Goal: Transaction & Acquisition: Obtain resource

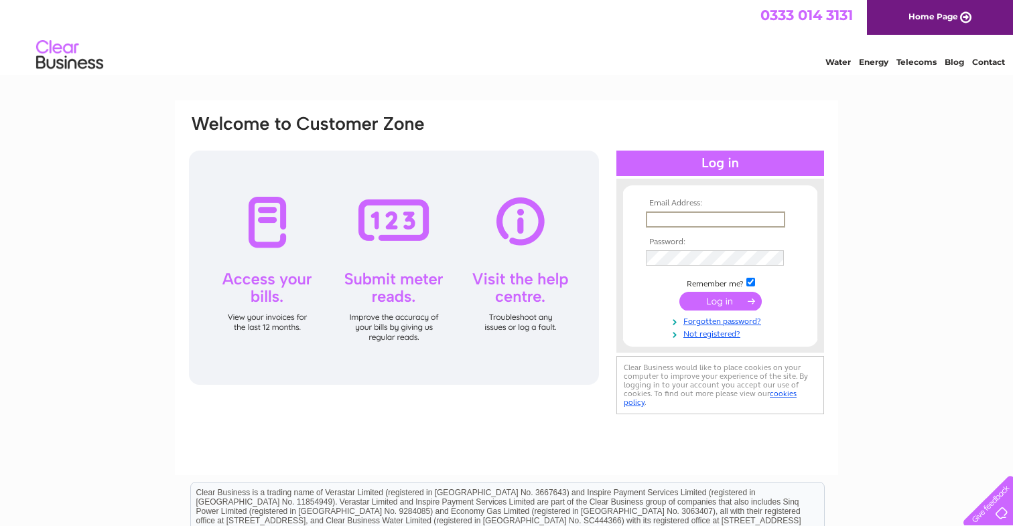
type input "info@lime-electrical.co.uk"
click at [721, 298] on input "submit" at bounding box center [720, 301] width 82 height 19
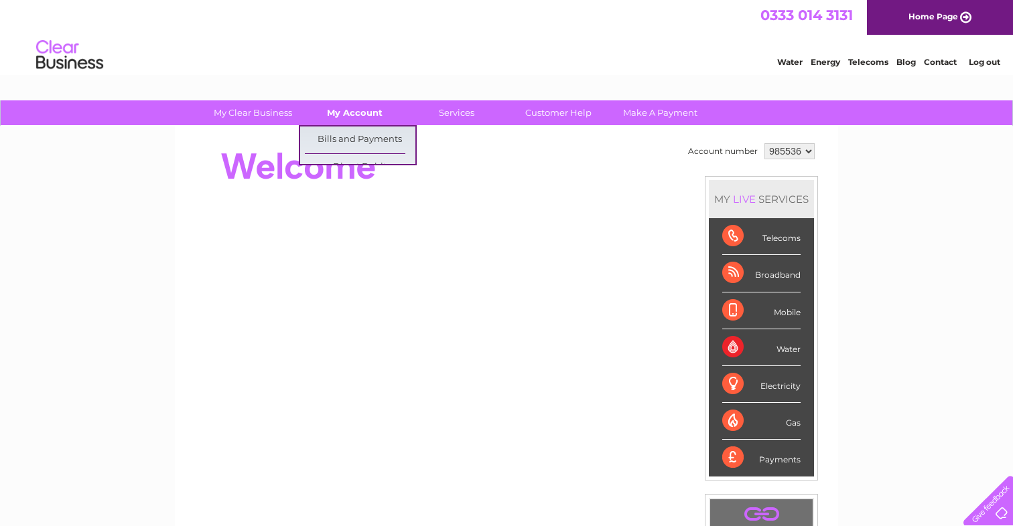
click at [354, 119] on link "My Account" at bounding box center [354, 112] width 110 height 25
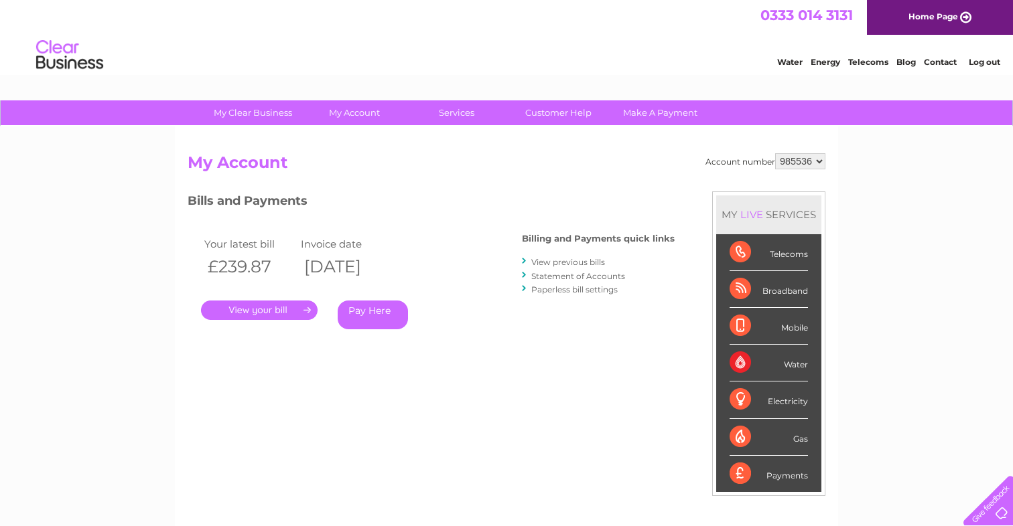
click at [272, 307] on link "." at bounding box center [259, 310] width 117 height 19
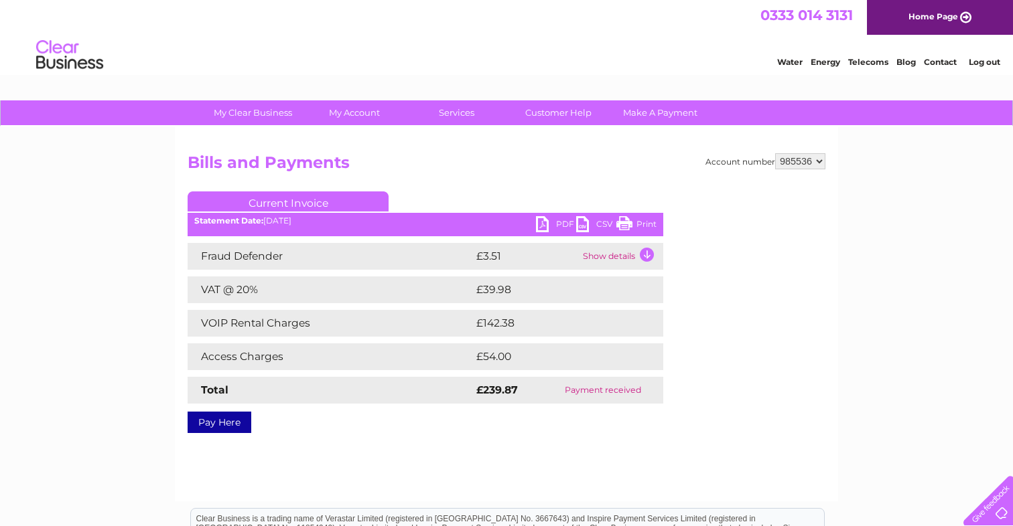
click at [544, 226] on link "PDF" at bounding box center [556, 225] width 40 height 19
click at [480, 157] on h2 "Bills and Payments" at bounding box center [507, 165] width 638 height 25
click at [982, 54] on li "Log out" at bounding box center [984, 62] width 40 height 17
click at [982, 63] on link "Log out" at bounding box center [983, 62] width 31 height 10
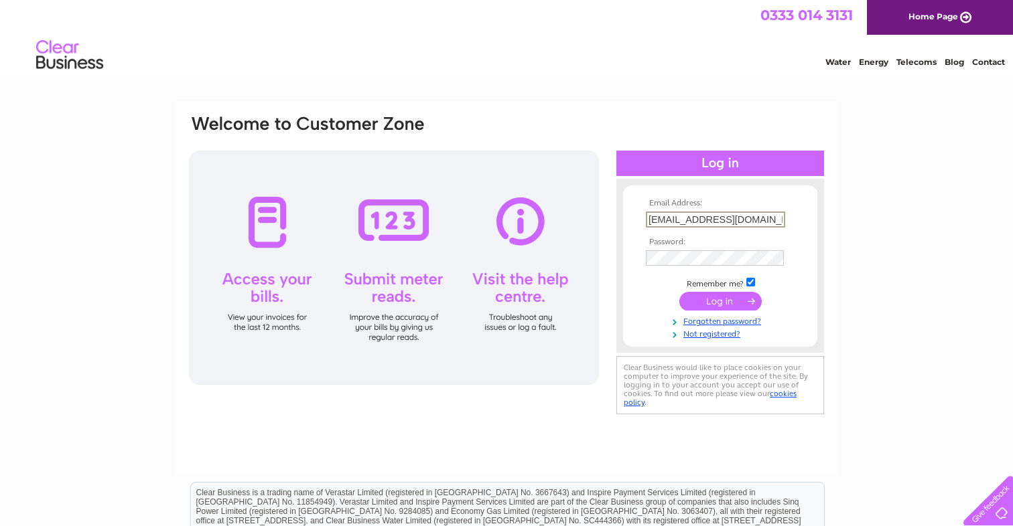
type input "[EMAIL_ADDRESS][DOMAIN_NAME]"
click at [720, 300] on input "submit" at bounding box center [720, 301] width 82 height 19
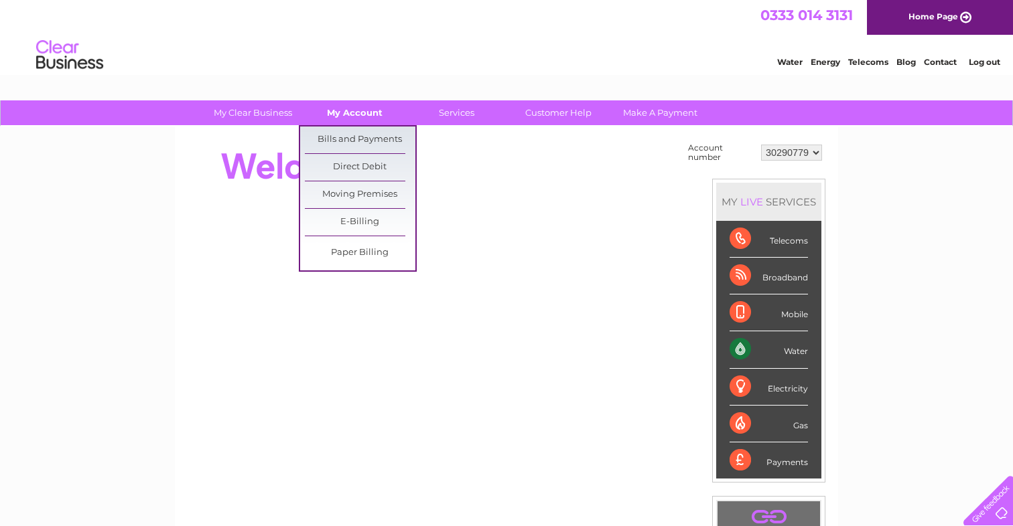
click at [362, 119] on link "My Account" at bounding box center [354, 112] width 110 height 25
click at [360, 141] on link "Bills and Payments" at bounding box center [360, 140] width 110 height 27
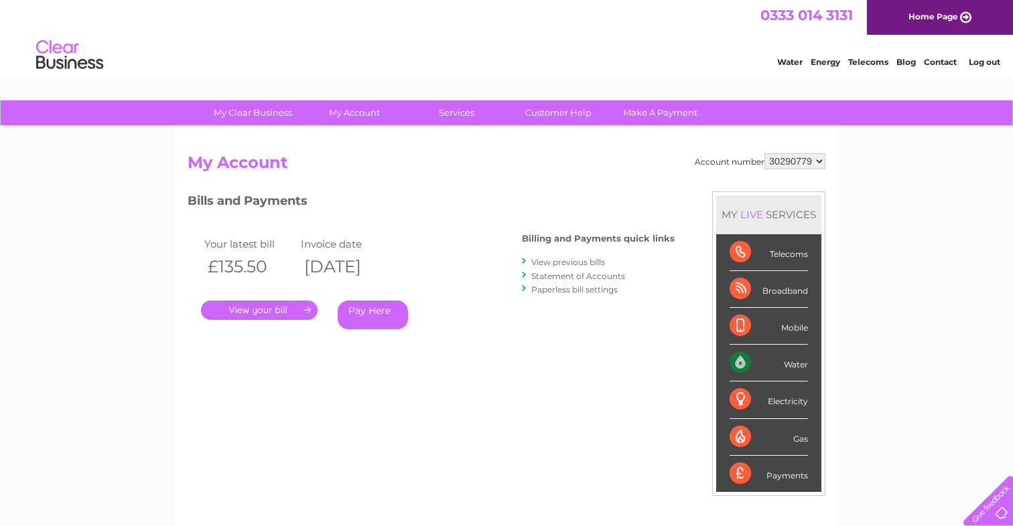
click at [259, 310] on link "." at bounding box center [259, 310] width 117 height 19
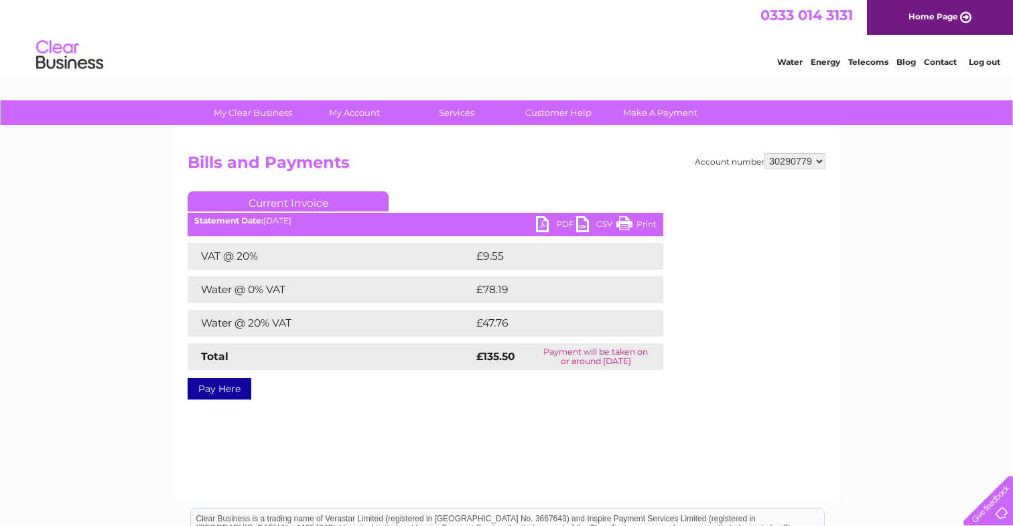
click at [542, 230] on link "PDF" at bounding box center [556, 225] width 40 height 19
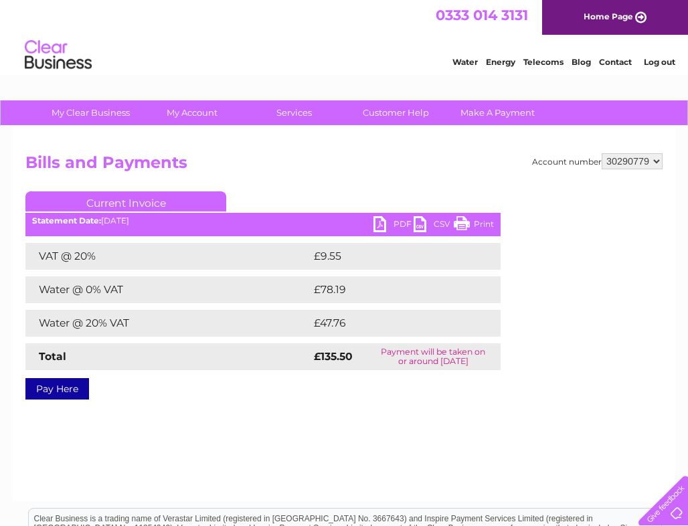
click at [351, 29] on div "0333 014 3131 Home Page" at bounding box center [344, 17] width 688 height 35
